Goal: Task Accomplishment & Management: Use online tool/utility

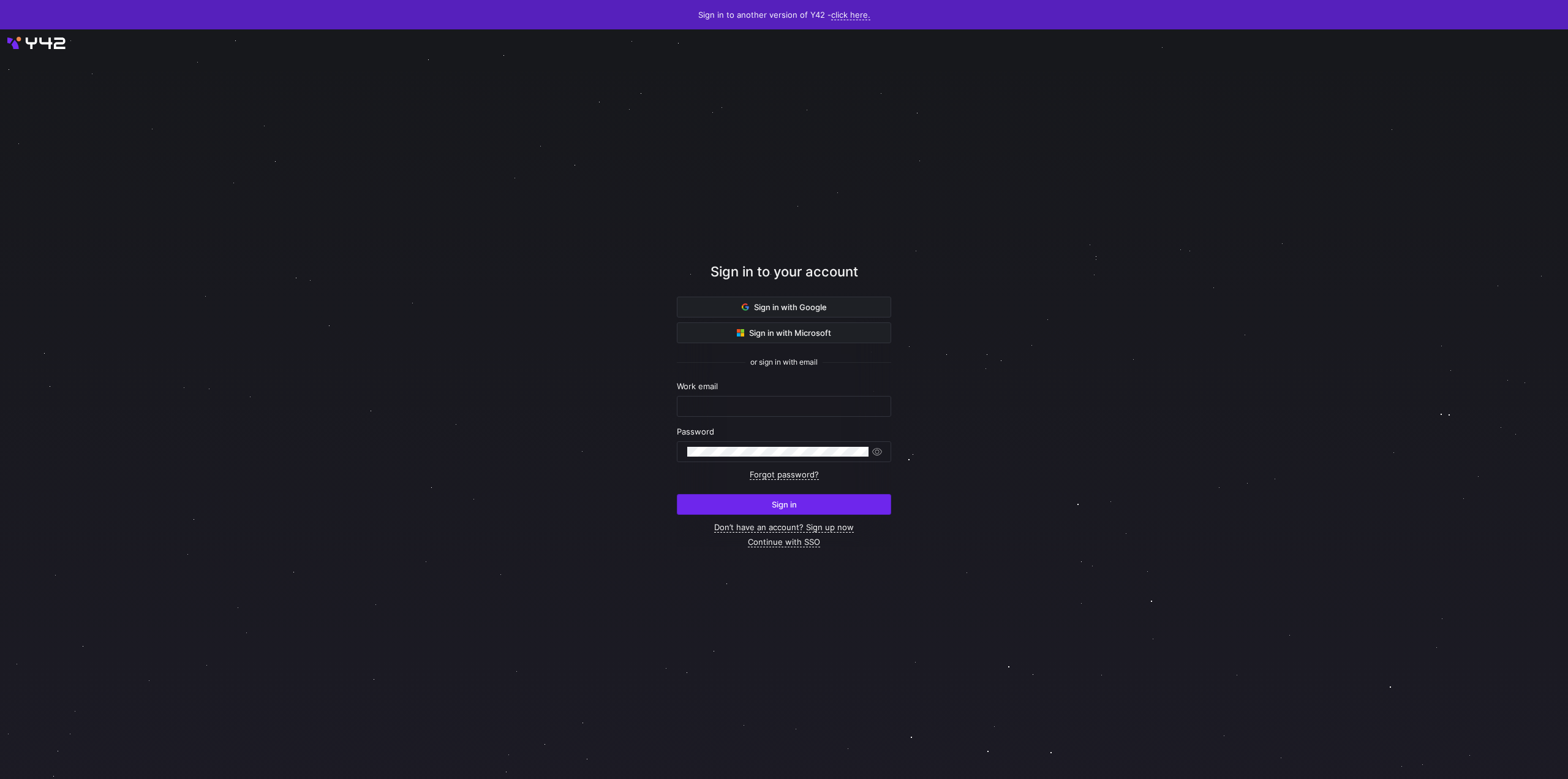
type input "[EMAIL_ADDRESS][DOMAIN_NAME]"
click at [764, 502] on span "submit" at bounding box center [784, 504] width 213 height 20
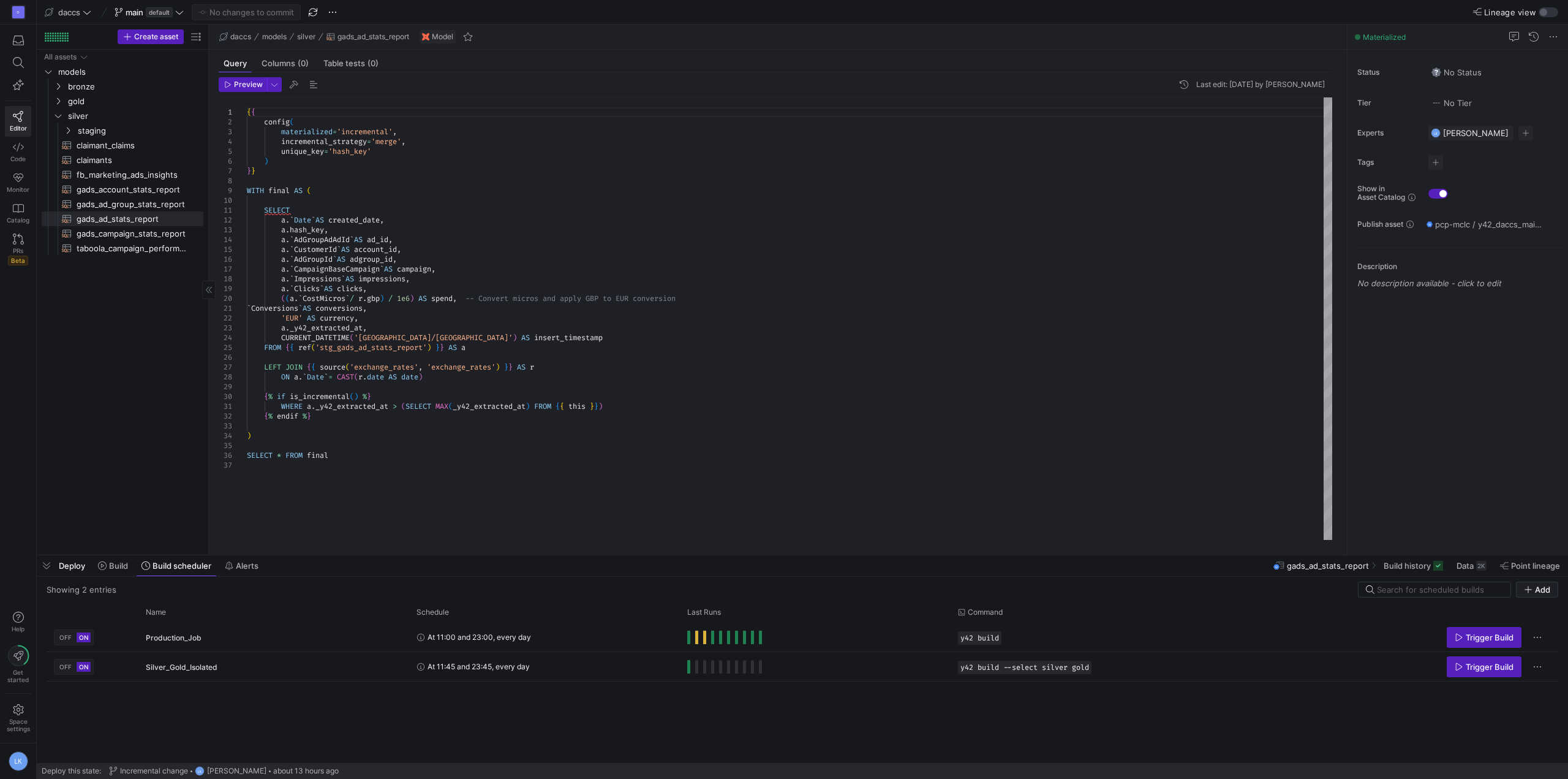
click at [96, 462] on div "All assets models bronze gold silver staging claimant_claims​​​​​​​​​​ claimant…" at bounding box center [123, 299] width 162 height 500
click at [109, 566] on span "Build" at bounding box center [118, 565] width 19 height 10
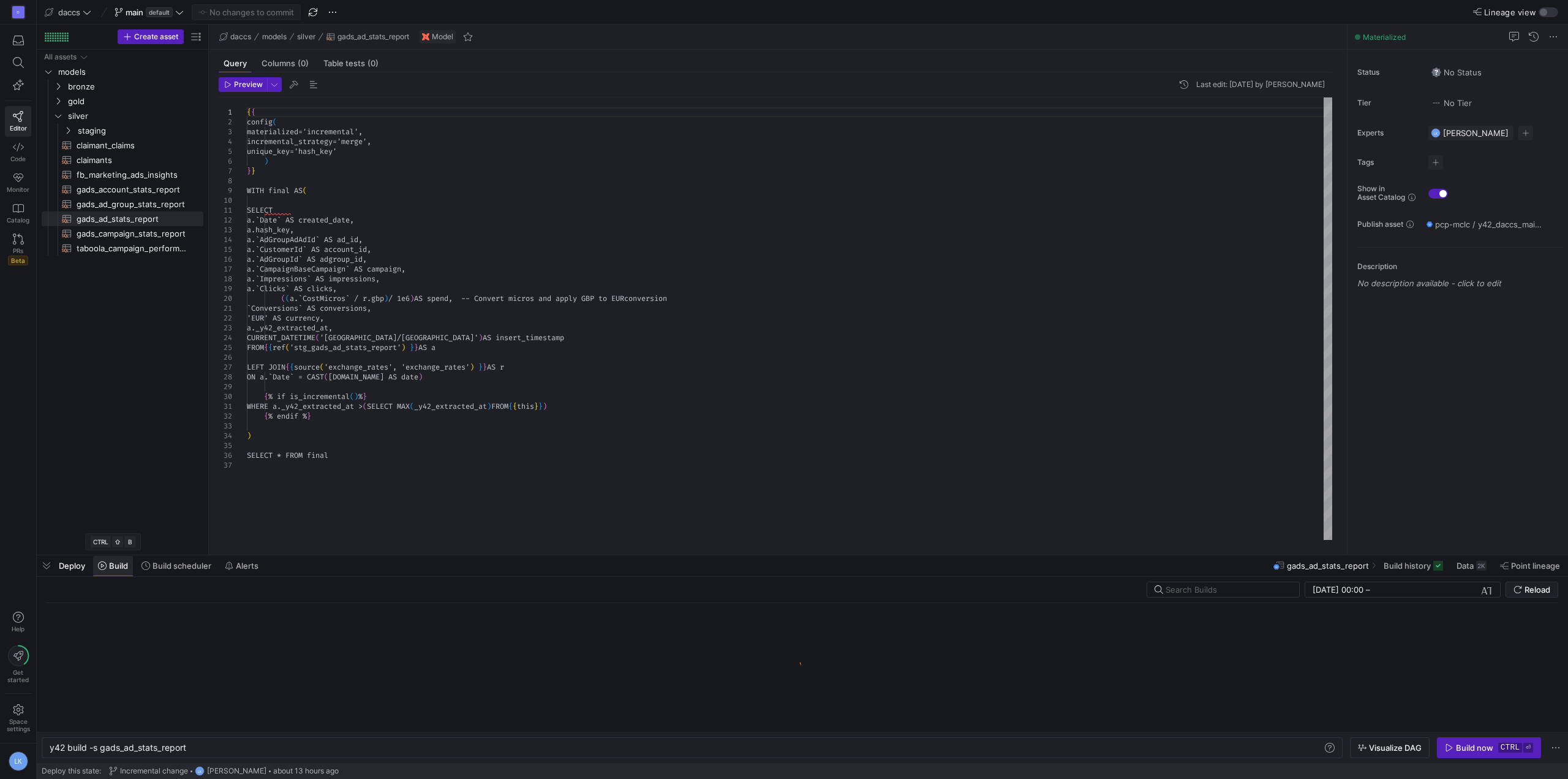
scroll to position [0, 137]
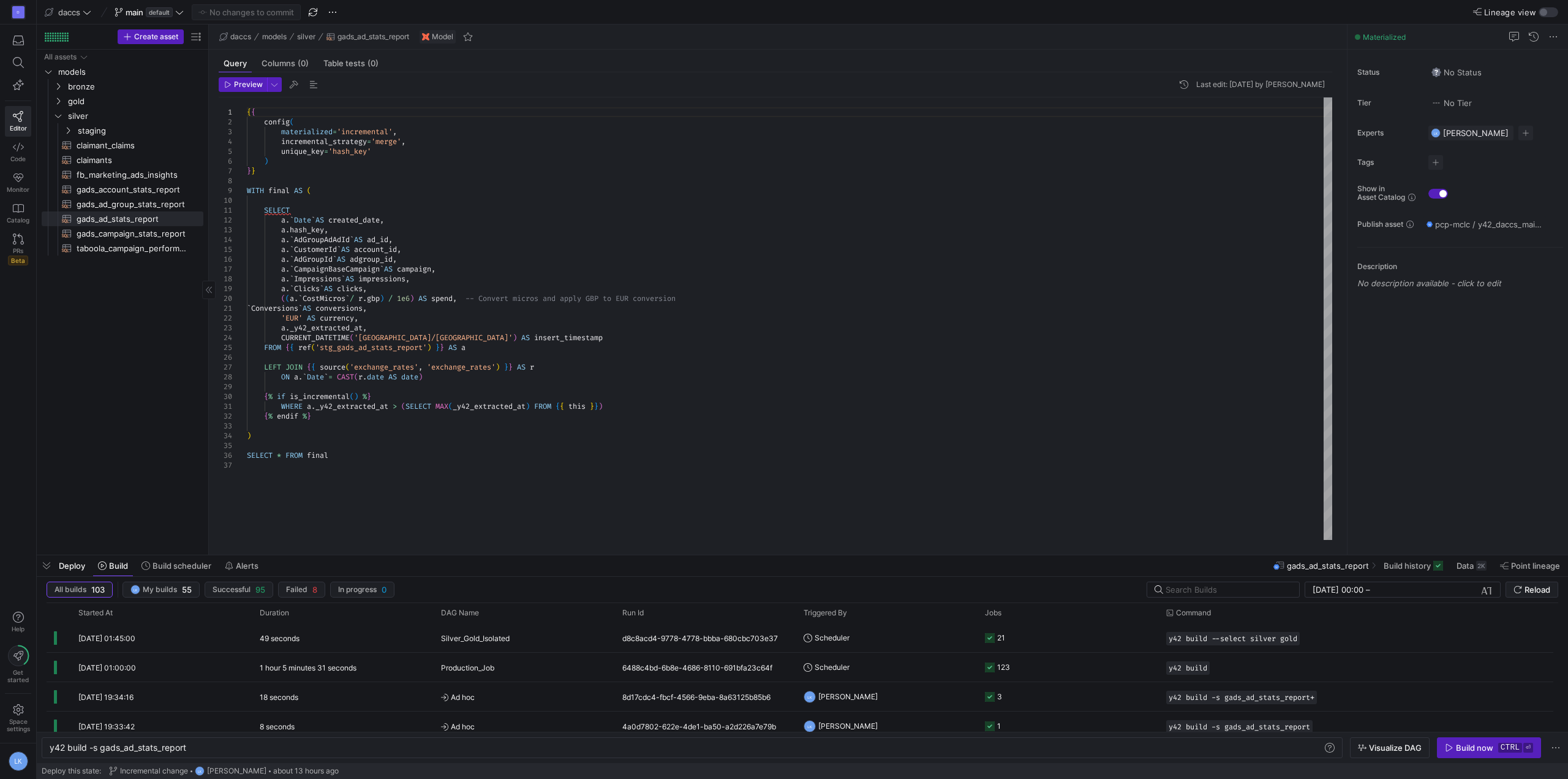
click at [68, 463] on div "All assets models bronze gold silver staging claimant_claims​​​​​​​​​​ claimant…" at bounding box center [123, 299] width 162 height 500
click at [434, 452] on div "{ { config ( materialized = 'incremental' , incremental_strategy = 'merge' , un…" at bounding box center [789, 318] width 1085 height 442
click at [604, 563] on div "Deploy Build Build scheduler Alerts gads_ad_stats_report Build history Data 2K …" at bounding box center [802, 566] width 1531 height 21
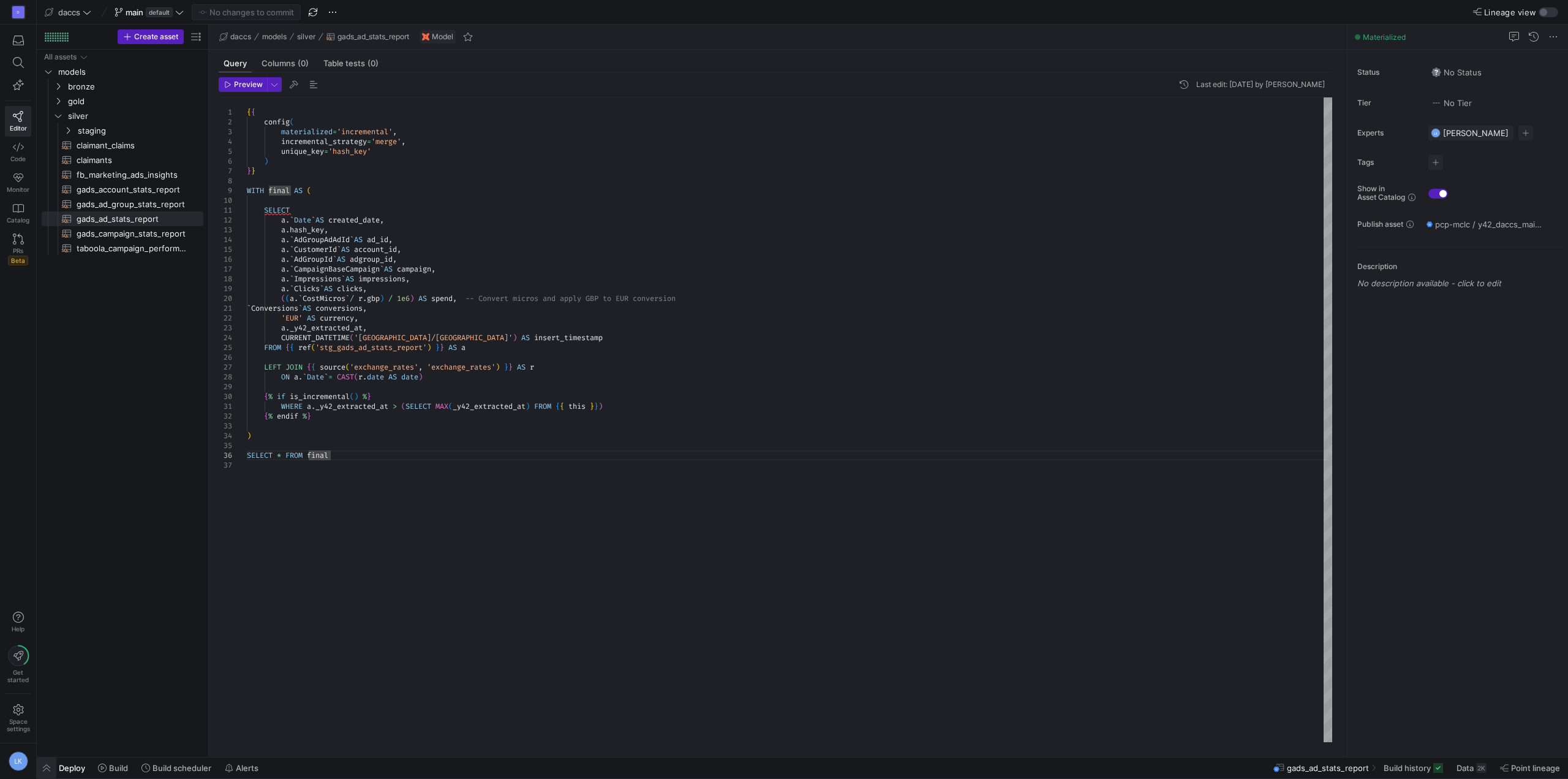
click at [55, 765] on span "button" at bounding box center [46, 768] width 20 height 21
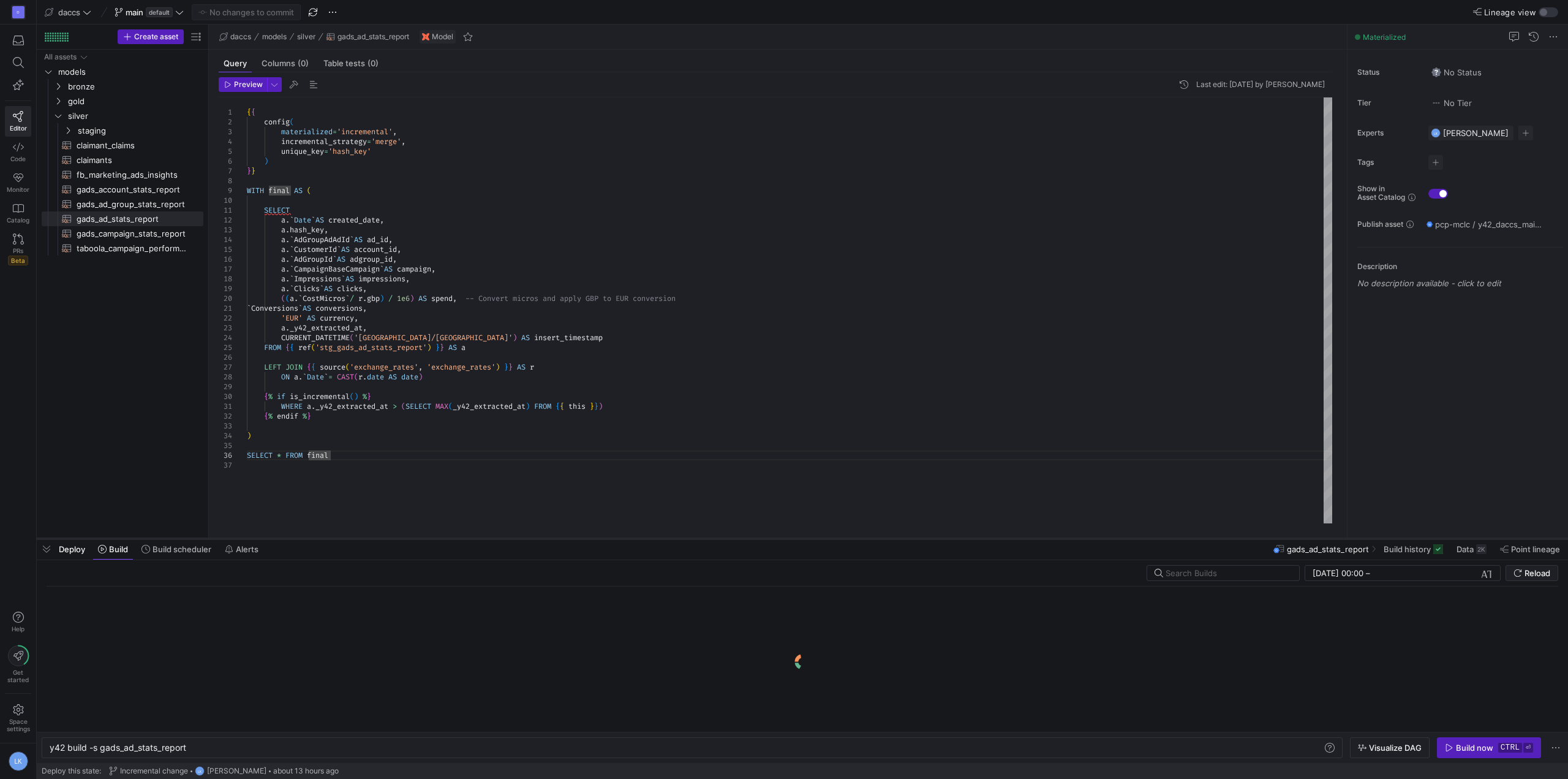
drag, startPoint x: 618, startPoint y: 555, endPoint x: 620, endPoint y: 539, distance: 16.1
click at [620, 539] on div at bounding box center [802, 539] width 1531 height 5
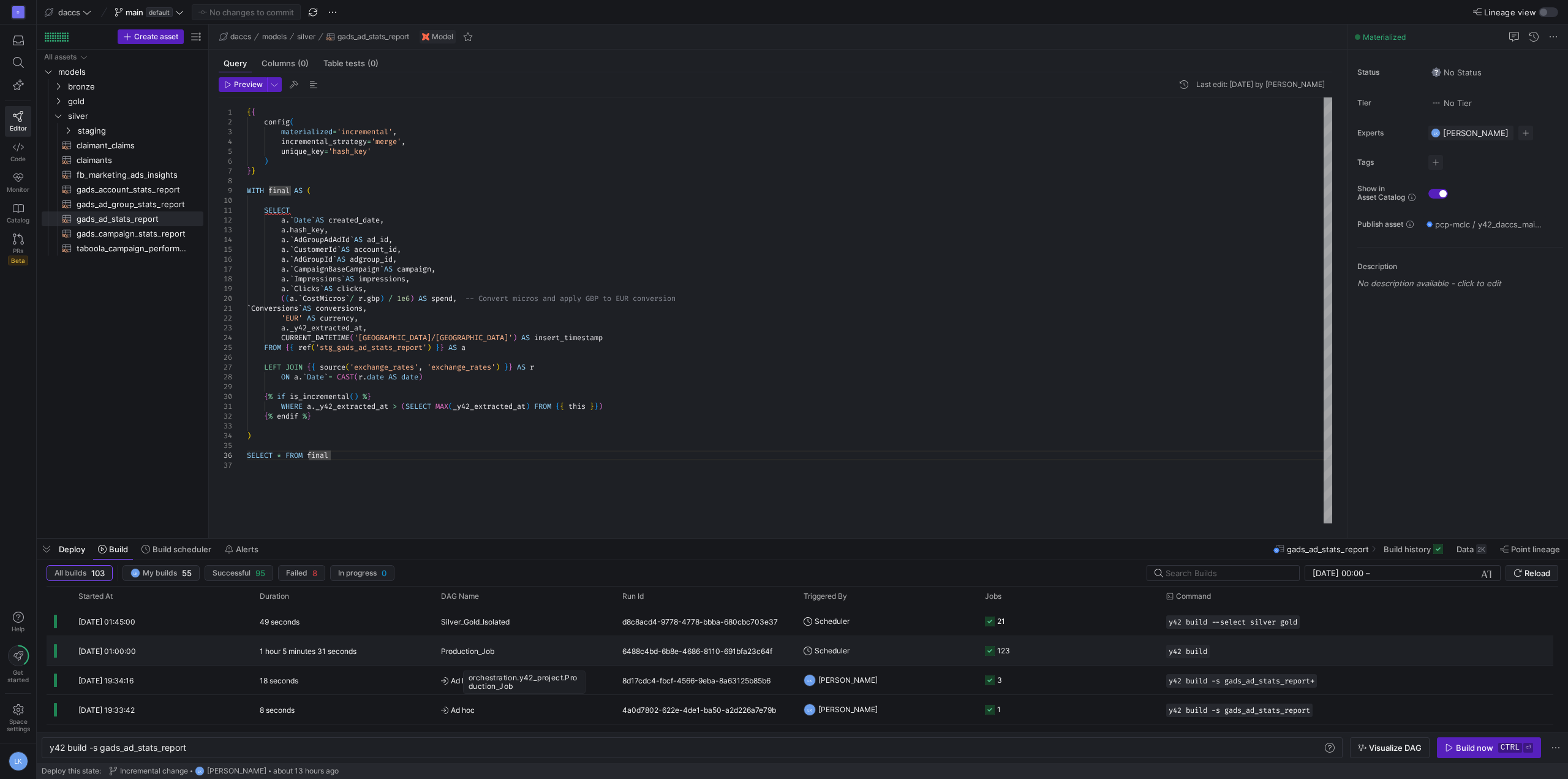
click at [601, 648] on div "Production_Job" at bounding box center [524, 651] width 166 height 29
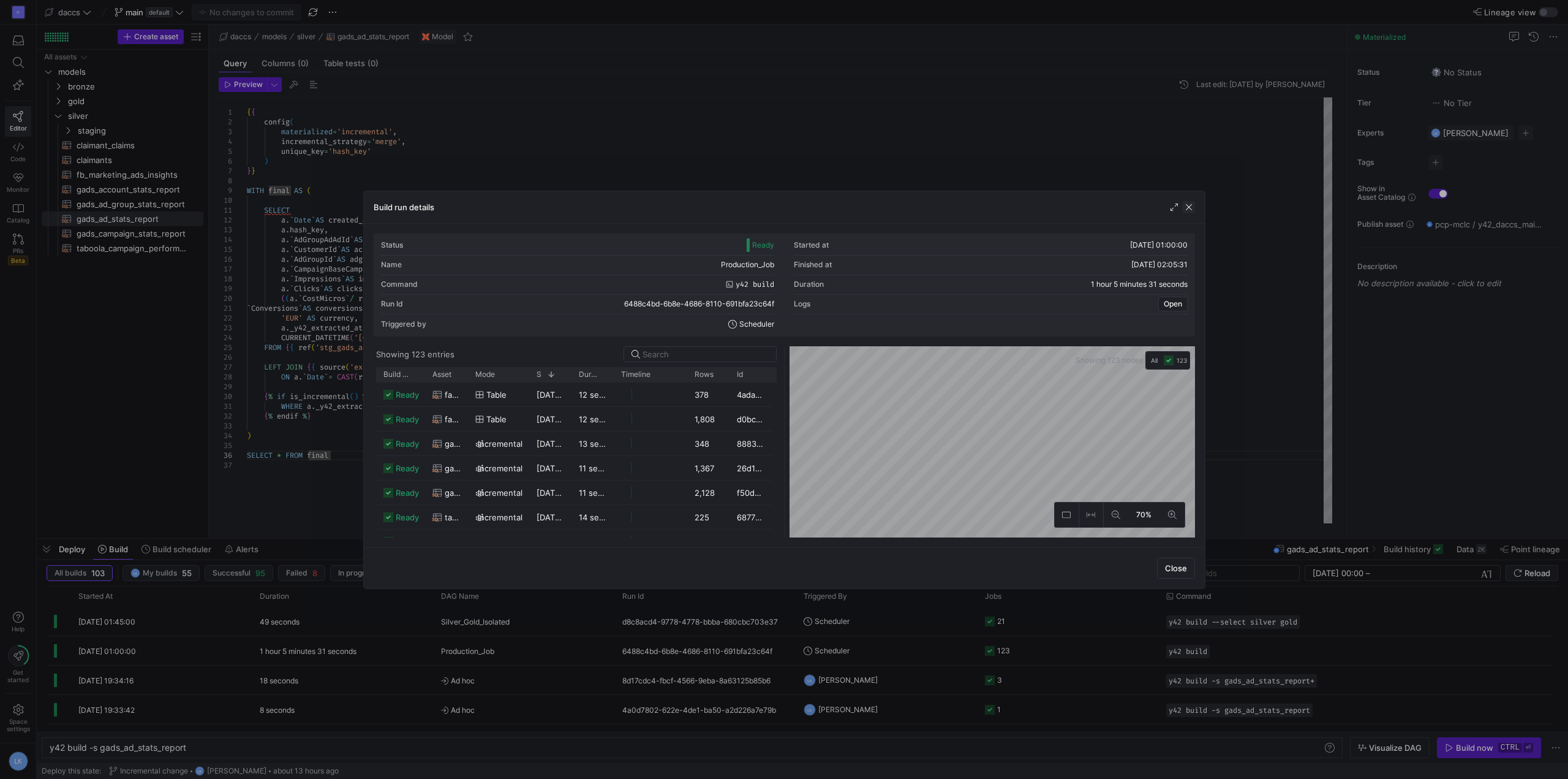
click at [1188, 210] on span "button" at bounding box center [1188, 207] width 12 height 12
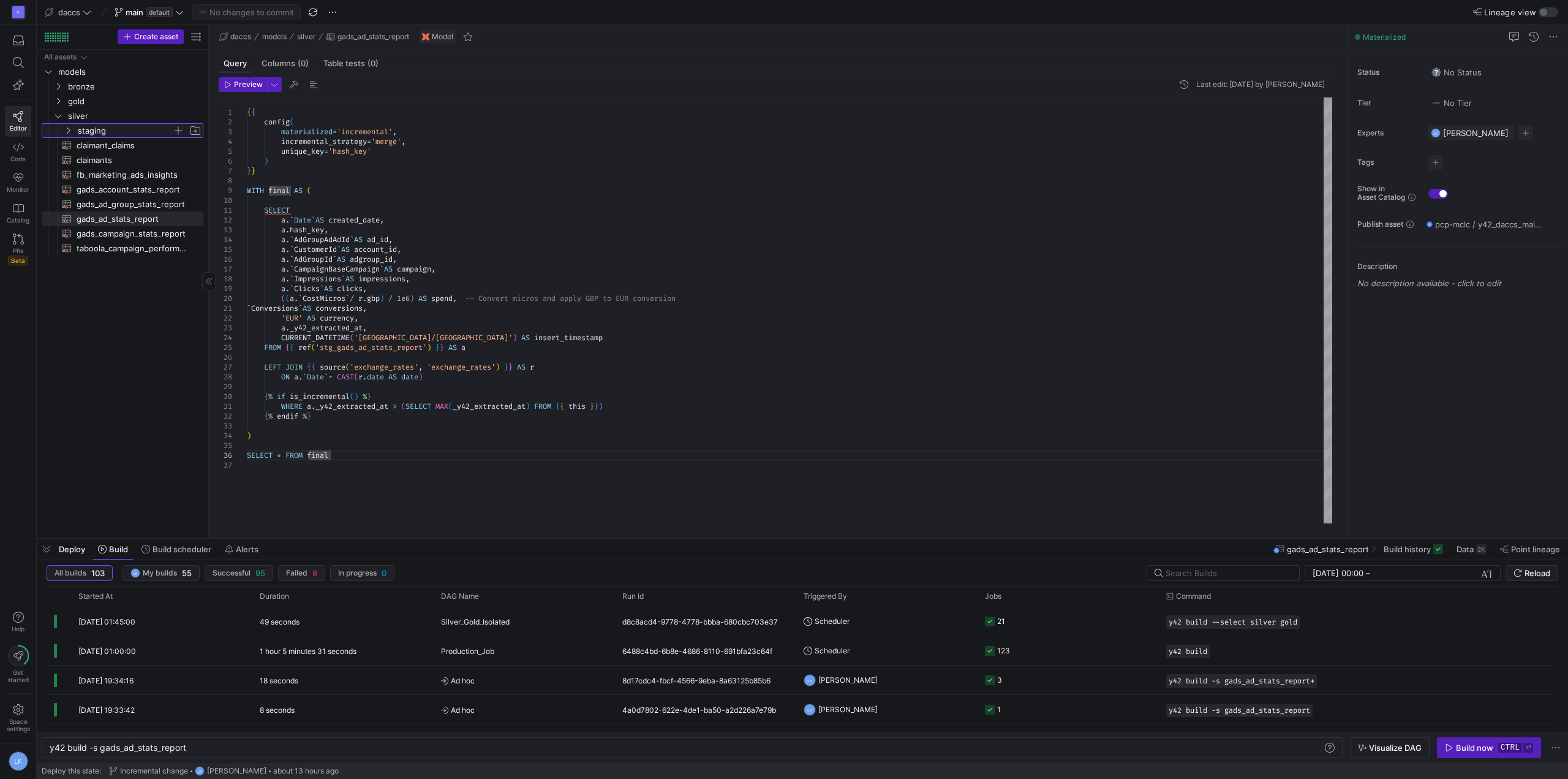
click at [70, 129] on icon "Press SPACE to select this row." at bounding box center [68, 130] width 8 height 7
click at [117, 219] on span "stg_gads_ad_stats_report​​​​​​​​​​" at bounding box center [138, 219] width 103 height 14
type textarea "{{ config( materialized='incremental', incremental_strategy='merge', unique_key…"
type textarea "y42 build -s stg_gads_ad_stats_report"
